Goal: Download file/media

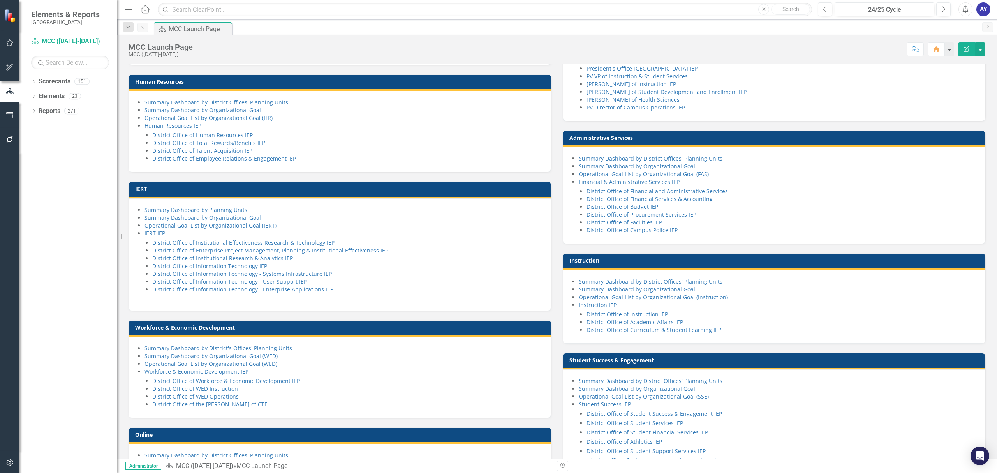
scroll to position [314, 0]
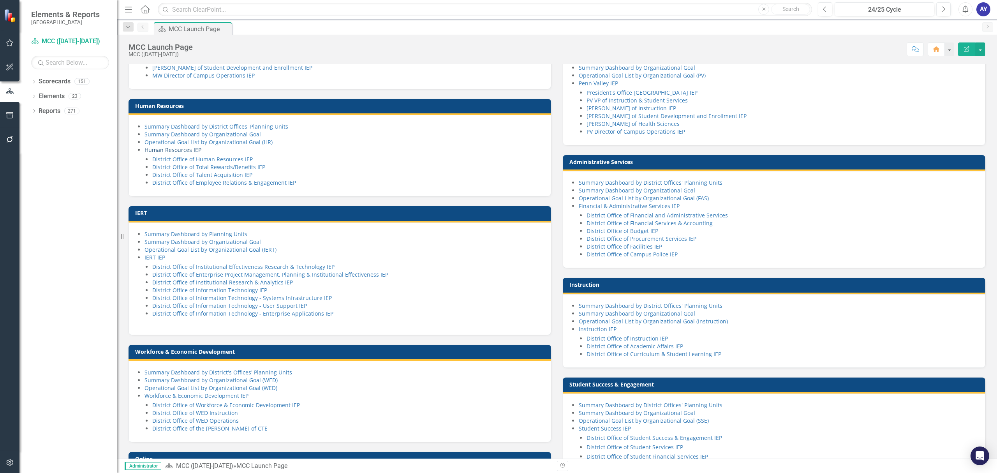
click at [177, 153] on link "Human Resources IEP" at bounding box center [173, 149] width 57 height 7
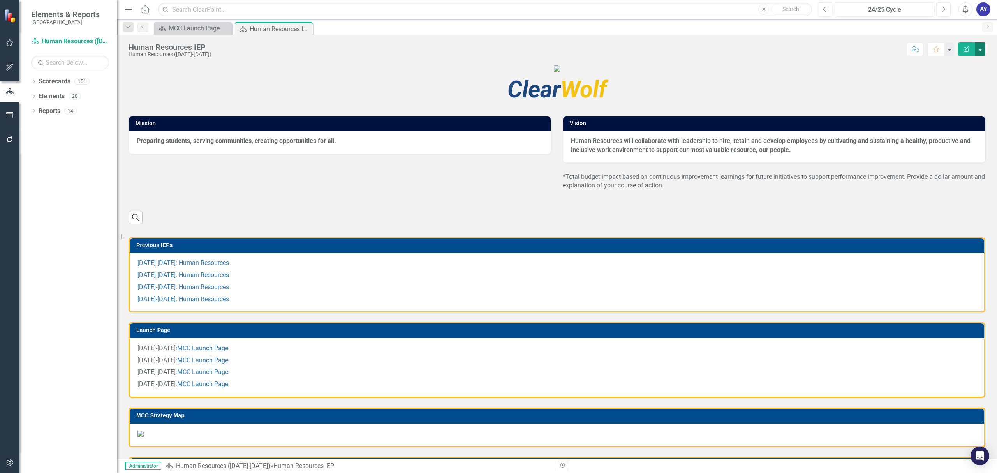
click at [982, 47] on button "button" at bounding box center [980, 49] width 10 height 14
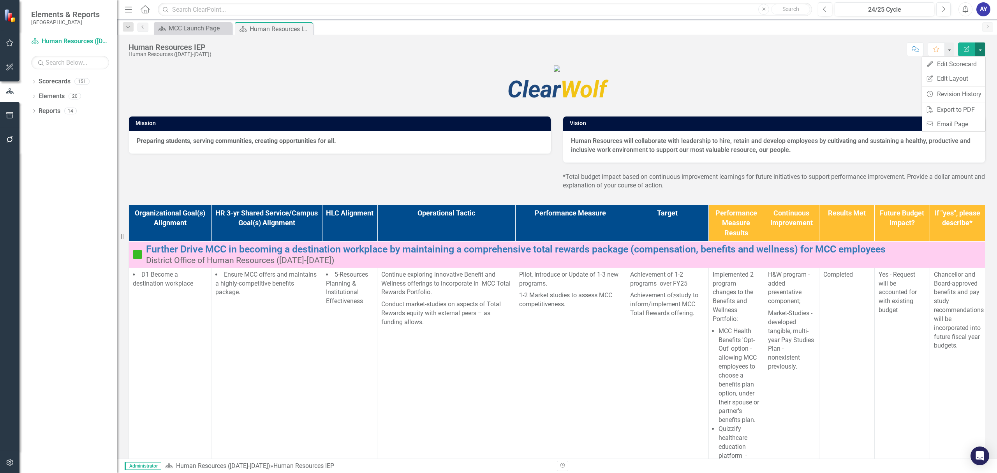
click at [982, 47] on button "button" at bounding box center [980, 49] width 10 height 14
click at [966, 112] on link "PDF Export to PDF" at bounding box center [953, 109] width 63 height 14
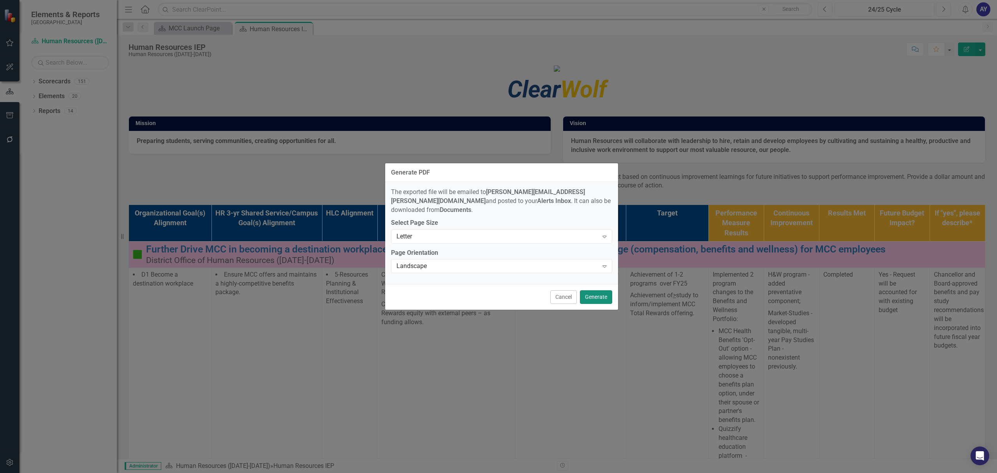
click at [592, 292] on button "Generate" at bounding box center [596, 297] width 32 height 14
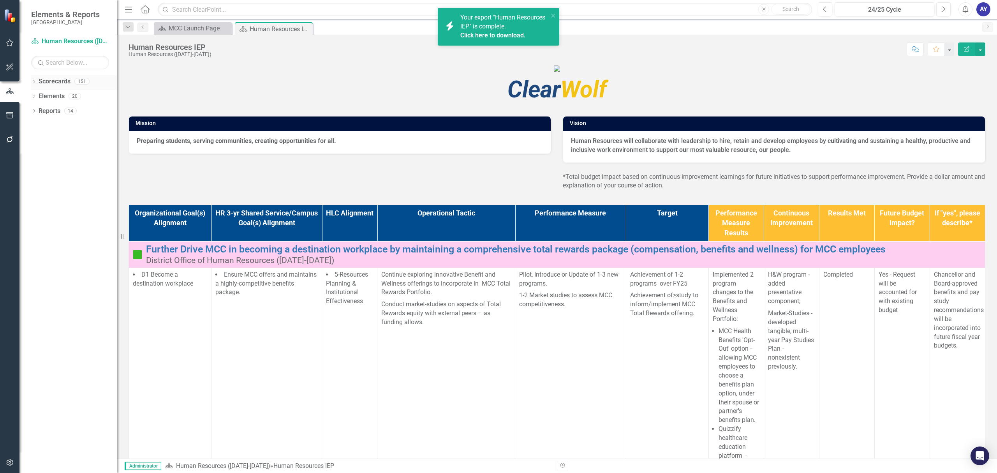
click at [50, 83] on link "Scorecards" at bounding box center [55, 81] width 32 height 9
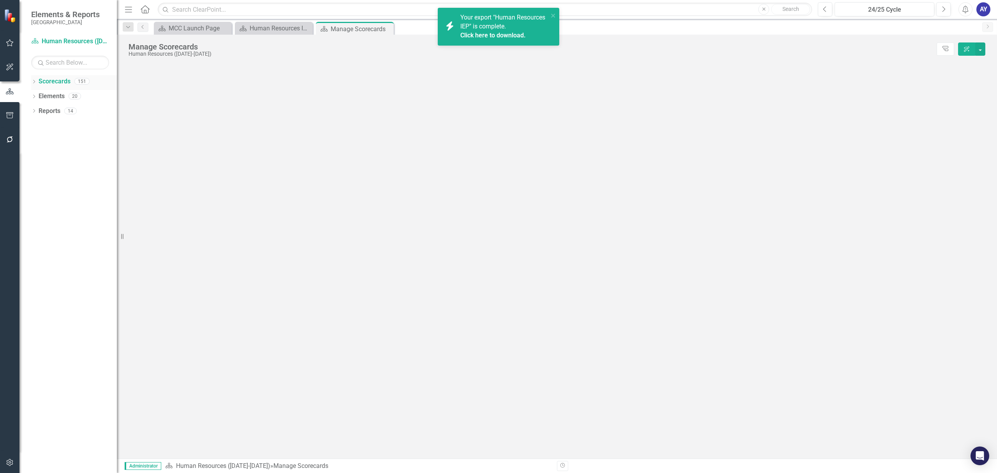
click at [35, 80] on icon "Dropdown" at bounding box center [33, 82] width 5 height 4
click at [33, 80] on icon "Dropdown" at bounding box center [33, 82] width 5 height 4
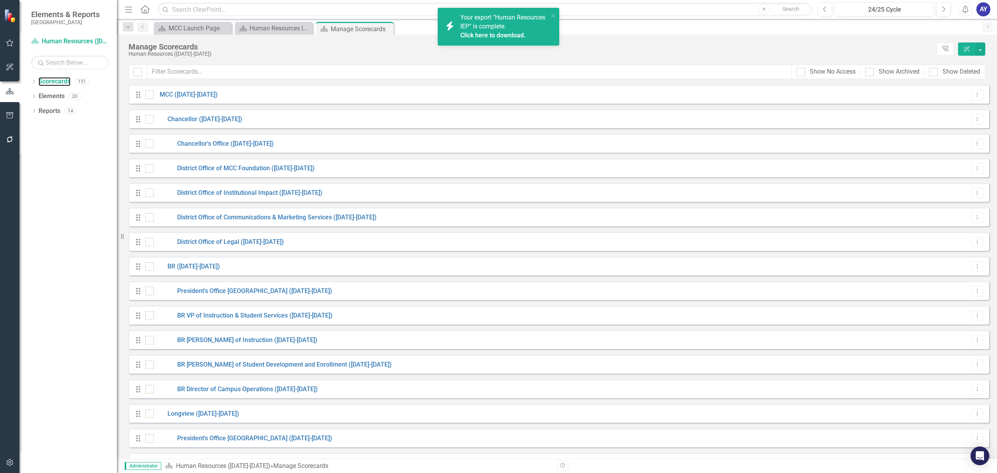
click at [41, 83] on link "Scorecards" at bounding box center [55, 81] width 32 height 9
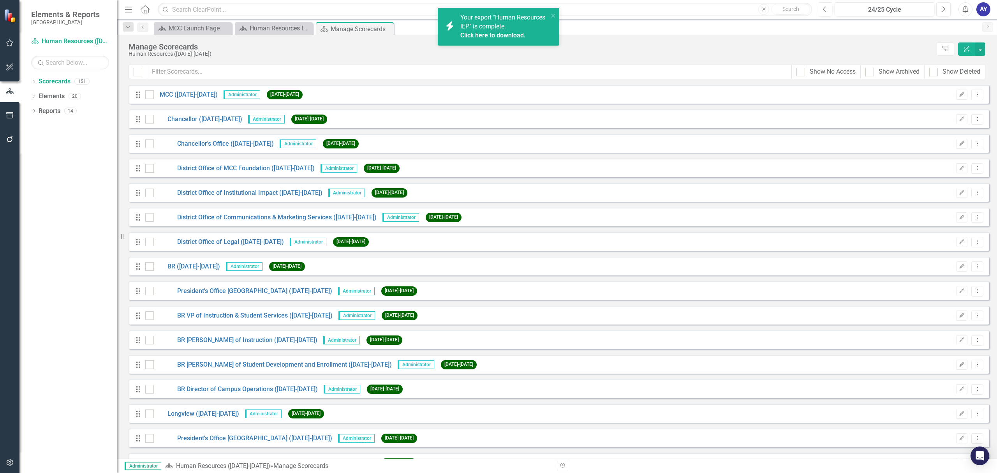
click at [148, 9] on icon "Home" at bounding box center [145, 9] width 10 height 8
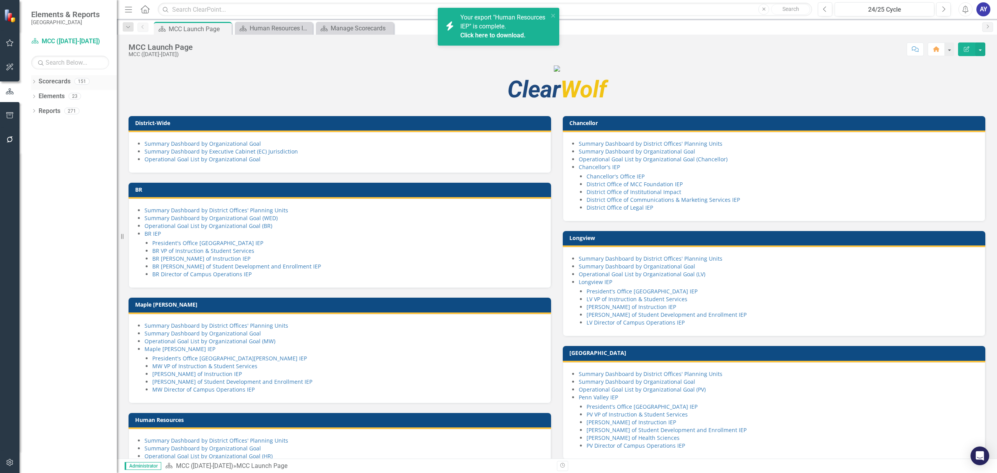
click at [35, 82] on icon at bounding box center [34, 82] width 2 height 4
click at [50, 92] on link "MCC ([DATE]-[DATE])" at bounding box center [80, 96] width 74 height 9
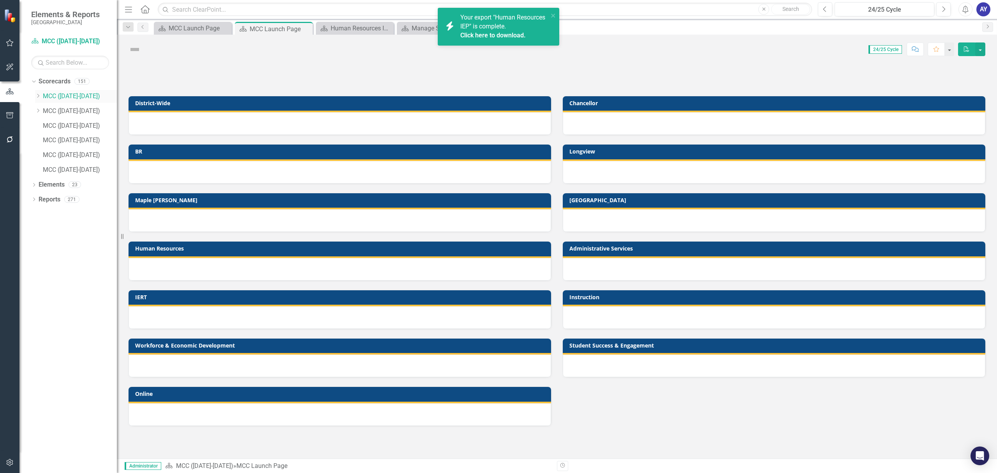
click at [71, 99] on link "MCC ([DATE]-[DATE])" at bounding box center [80, 96] width 74 height 9
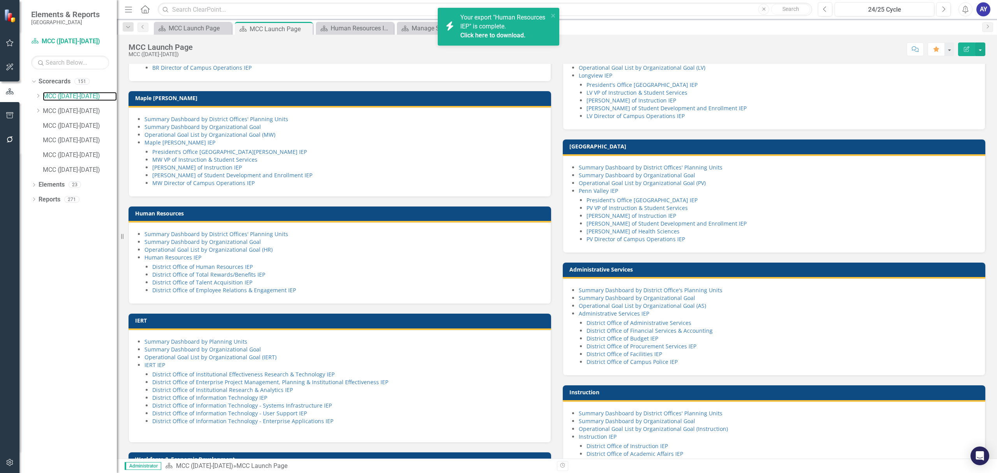
scroll to position [208, 0]
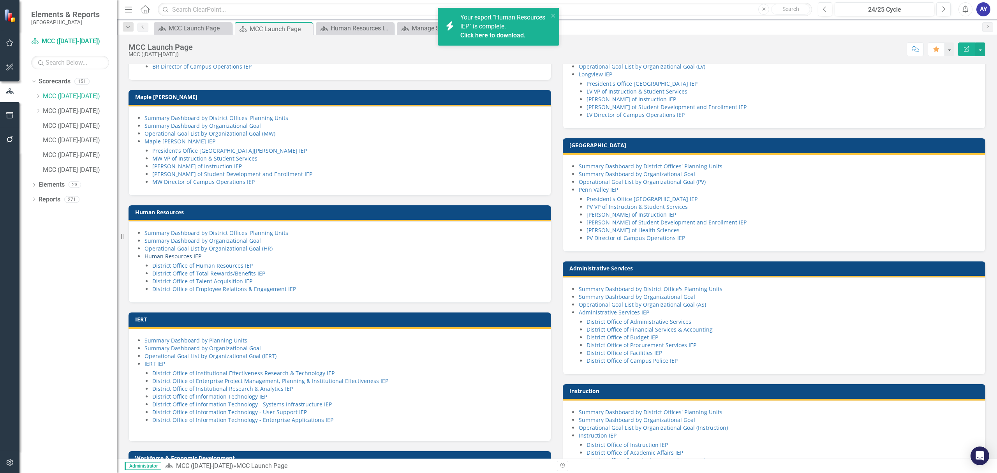
click at [188, 260] on link "Human Resources IEP" at bounding box center [173, 255] width 57 height 7
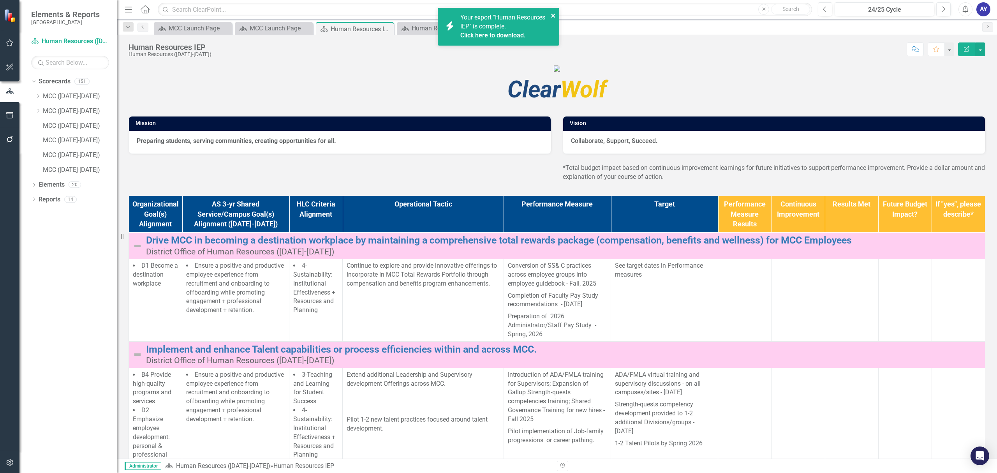
click at [555, 13] on icon "close" at bounding box center [553, 15] width 5 height 6
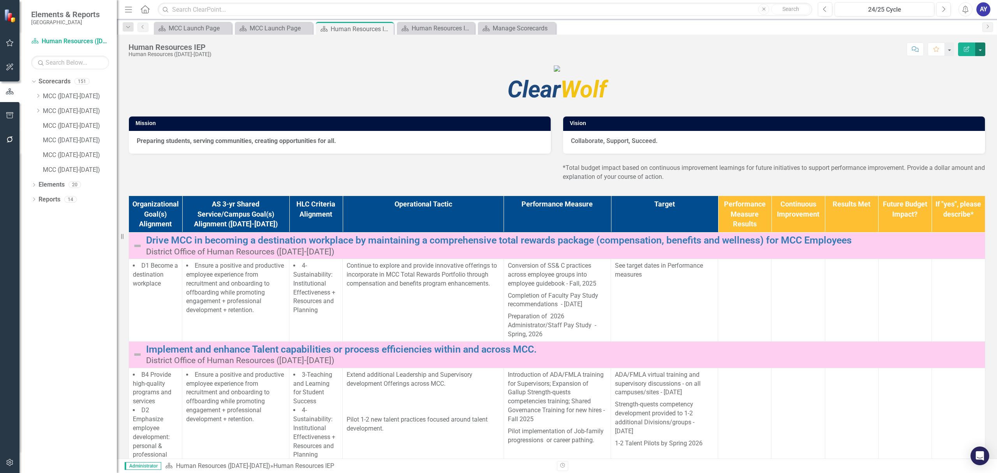
click at [980, 54] on button "button" at bounding box center [980, 49] width 10 height 14
click at [832, 73] on figure at bounding box center [557, 68] width 857 height 9
click at [984, 50] on button "button" at bounding box center [980, 49] width 10 height 14
click at [960, 111] on link "PDF Export to PDF" at bounding box center [953, 109] width 63 height 14
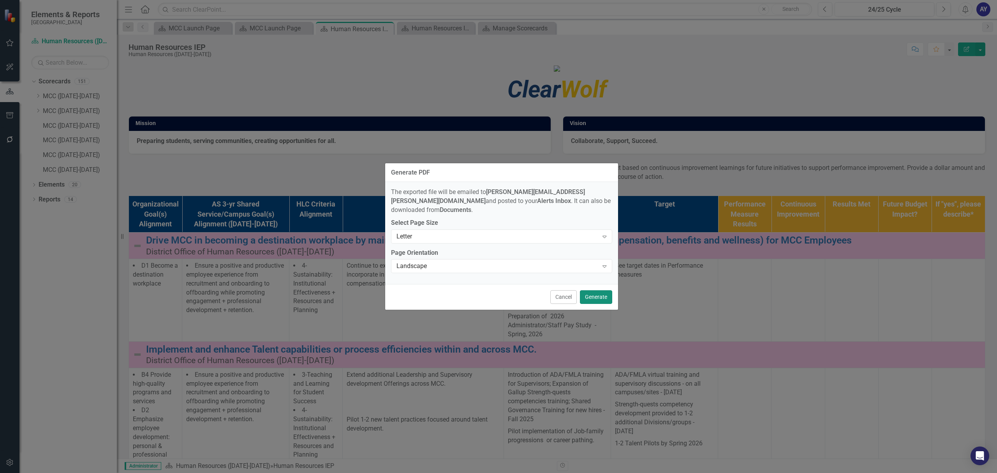
click at [597, 298] on button "Generate" at bounding box center [596, 297] width 32 height 14
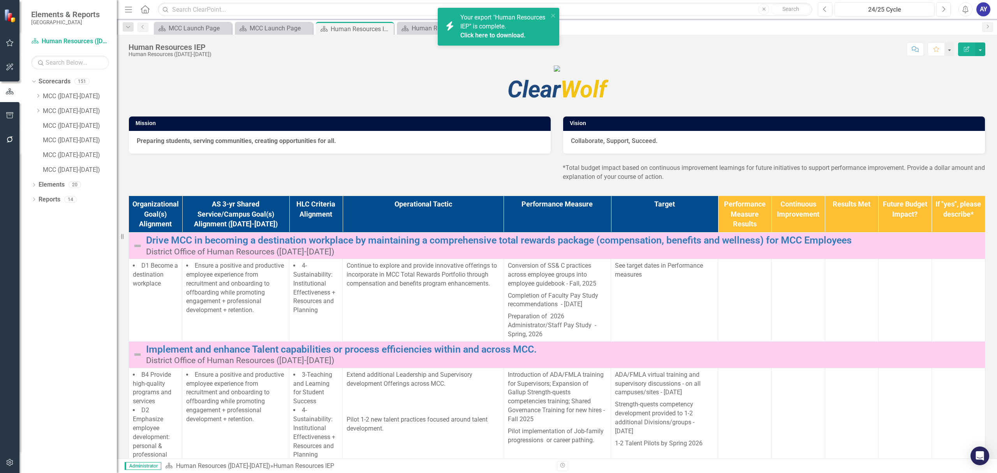
click at [515, 36] on link "Click here to download." at bounding box center [492, 35] width 65 height 7
